Goal: Task Accomplishment & Management: Use online tool/utility

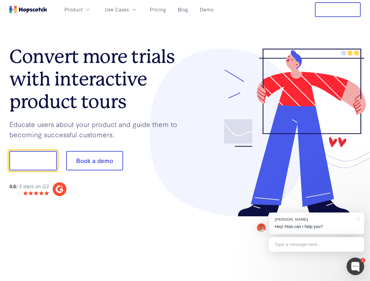
click at [185, 140] on div at bounding box center [273, 133] width 176 height 168
click at [83, 9] on span "Product" at bounding box center [73, 9] width 18 height 7
click at [129, 9] on span "Use Cases" at bounding box center [117, 9] width 24 height 7
click at [337, 10] on button "Free Trial" at bounding box center [338, 9] width 46 height 15
click at [33, 161] on button "Show me!" at bounding box center [32, 160] width 47 height 19
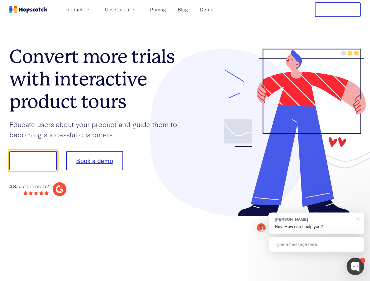
click at [94, 161] on button "Book a demo" at bounding box center [94, 160] width 57 height 19
click at [355, 266] on div at bounding box center [355, 266] width 18 height 18
click at [316, 223] on div "[PERSON_NAME] Hey! How can I help you?" at bounding box center [316, 223] width 95 height 22
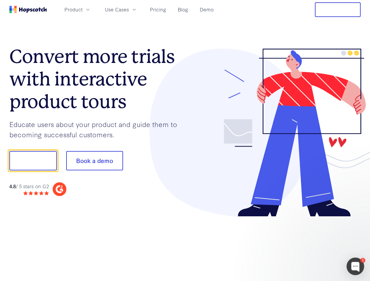
click at [356, 218] on div at bounding box center [309, 159] width 110 height 195
click at [316, 244] on div at bounding box center [309, 199] width 110 height 117
